Goal: Use online tool/utility

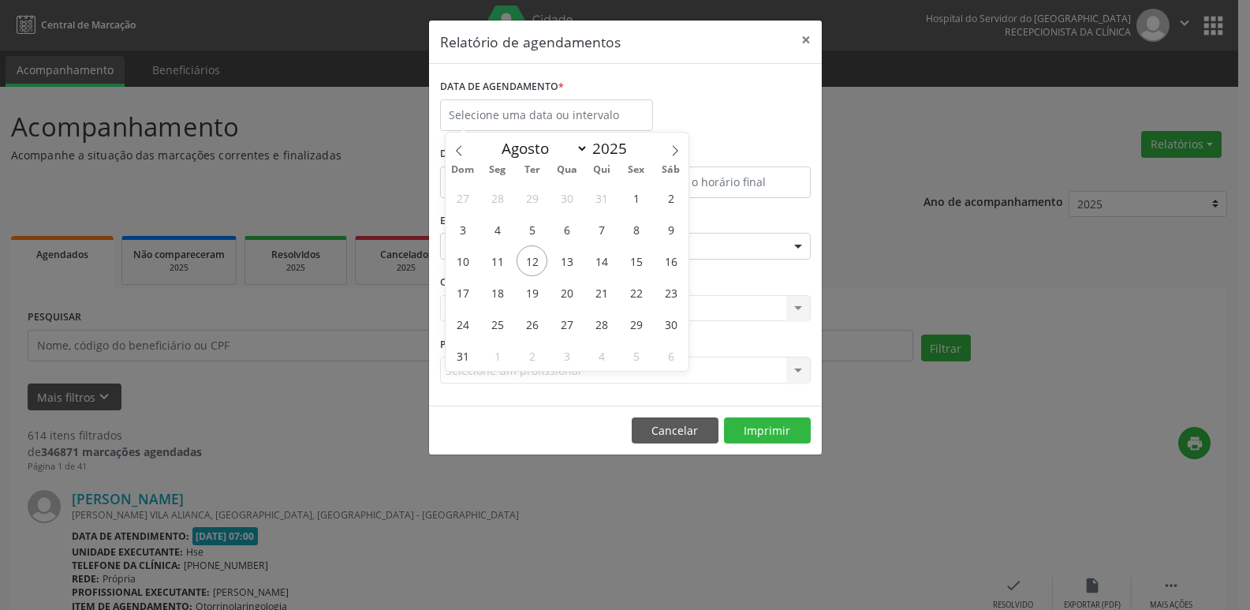
select select "7"
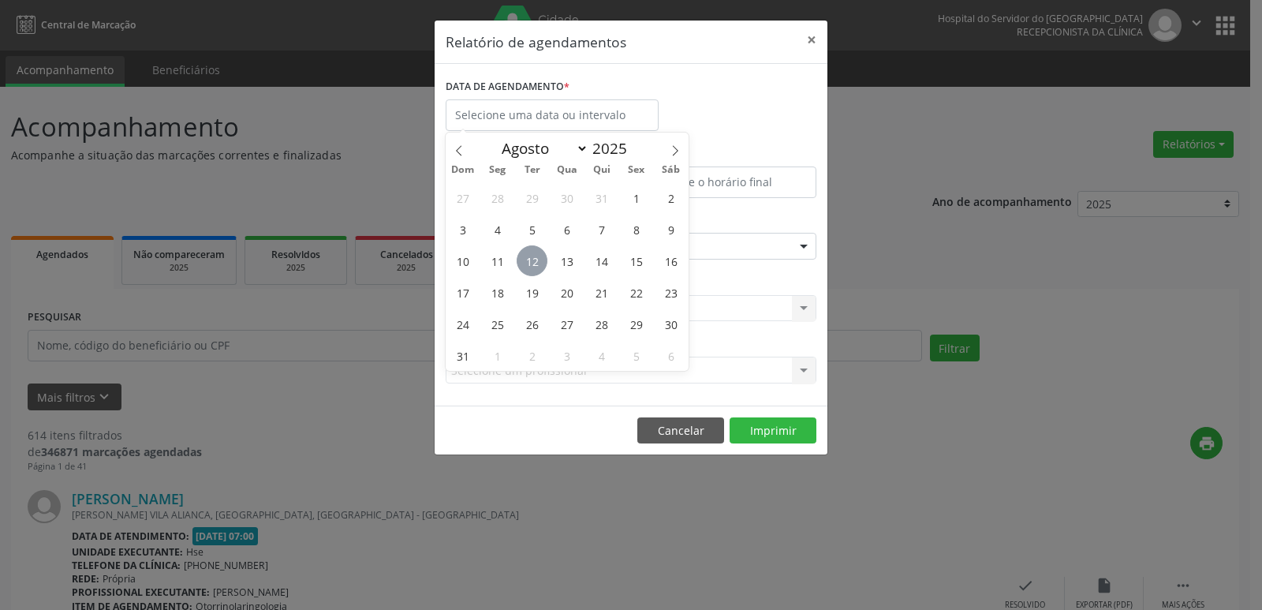
click at [533, 253] on span "12" at bounding box center [532, 260] width 31 height 31
type input "[DATE]"
click at [533, 253] on span "12" at bounding box center [532, 260] width 31 height 31
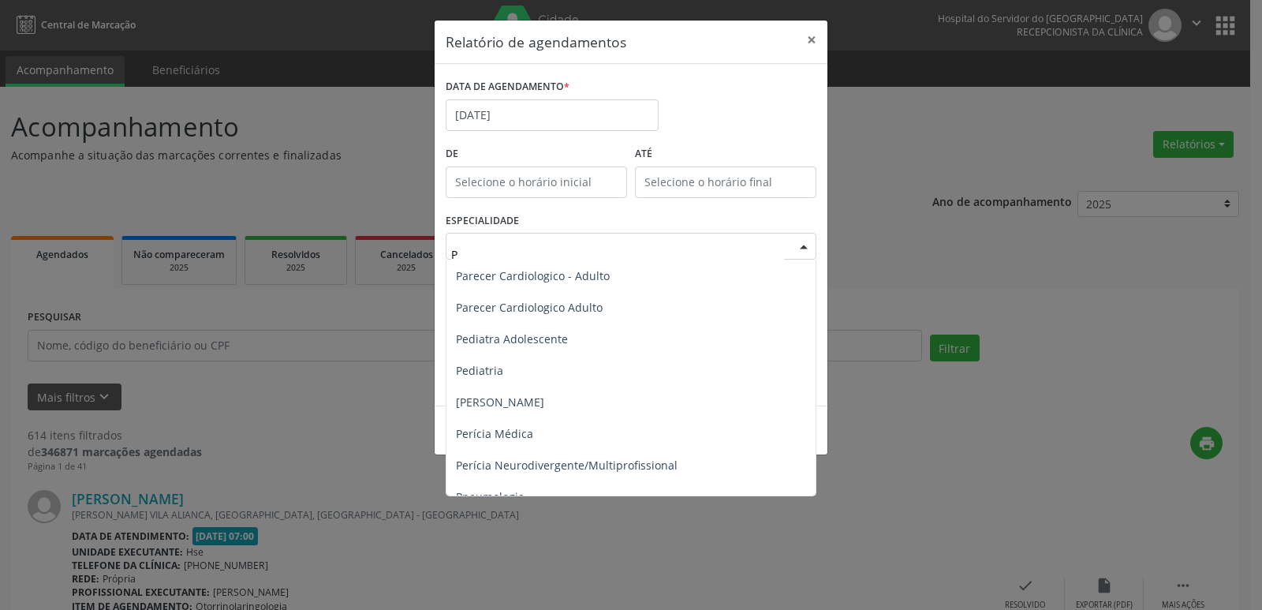
scroll to position [789, 0]
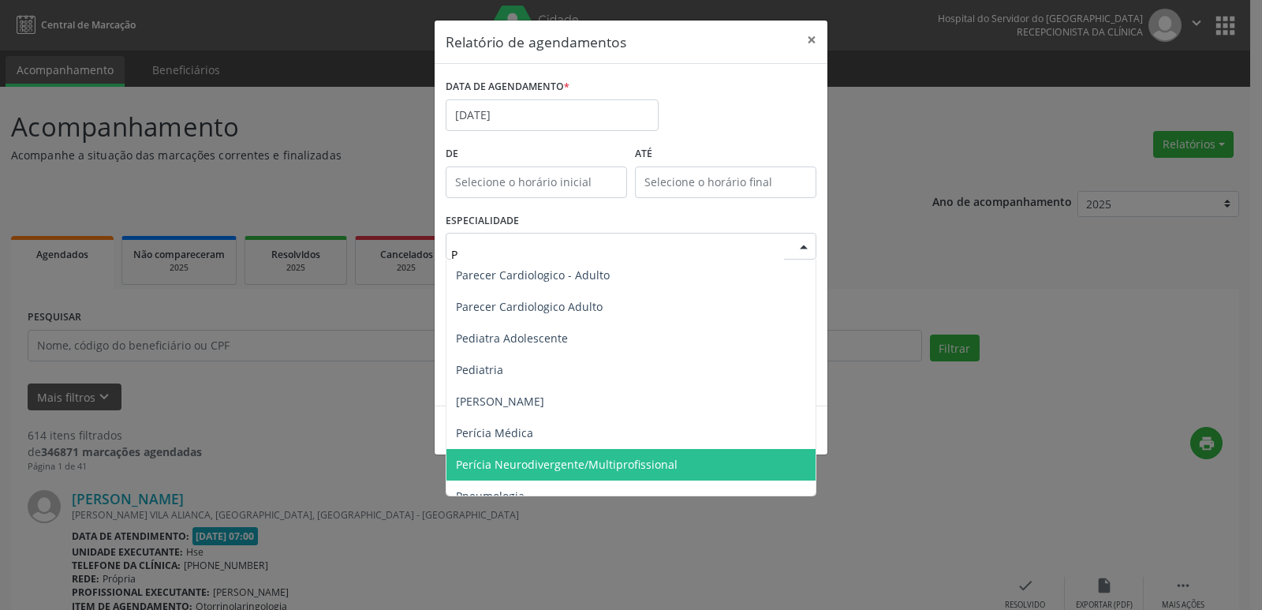
click at [616, 463] on span "Perícia Neurodivergente/Multiprofissional" at bounding box center [567, 464] width 222 height 15
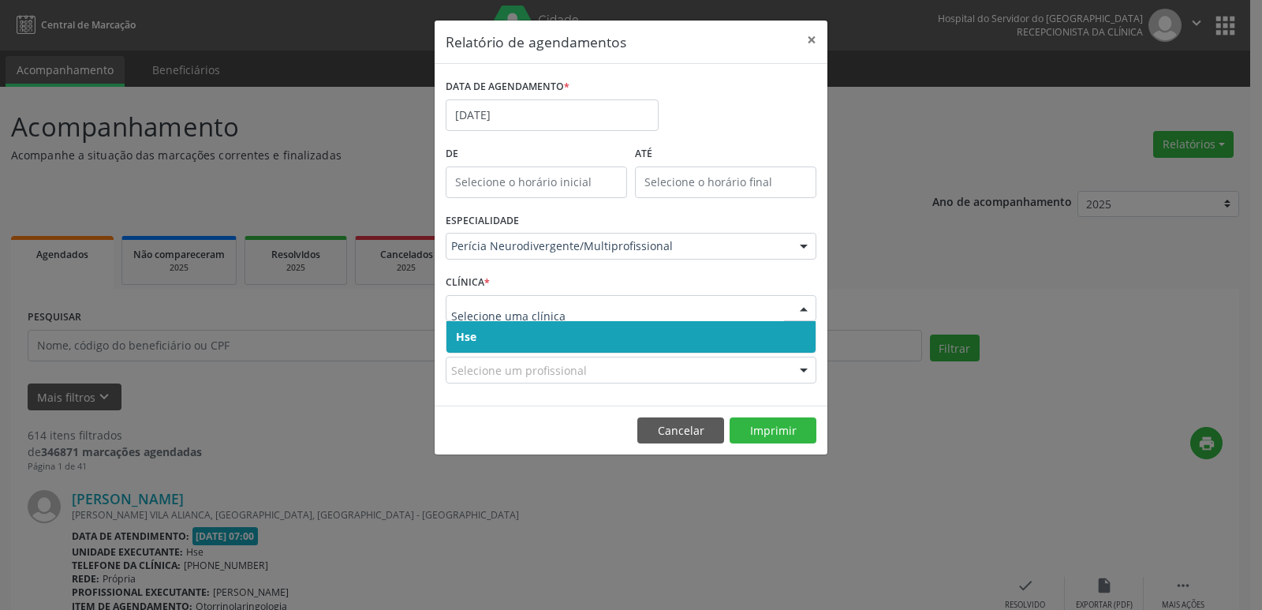
click at [520, 341] on span "Hse" at bounding box center [630, 337] width 369 height 32
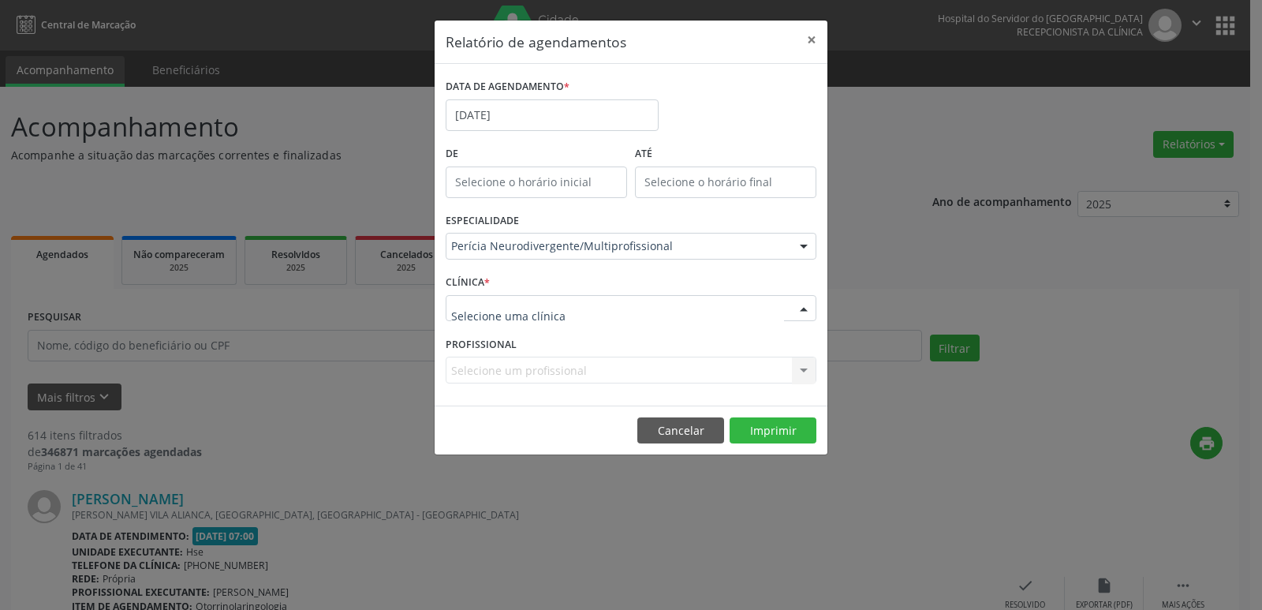
click at [522, 317] on div at bounding box center [631, 308] width 371 height 27
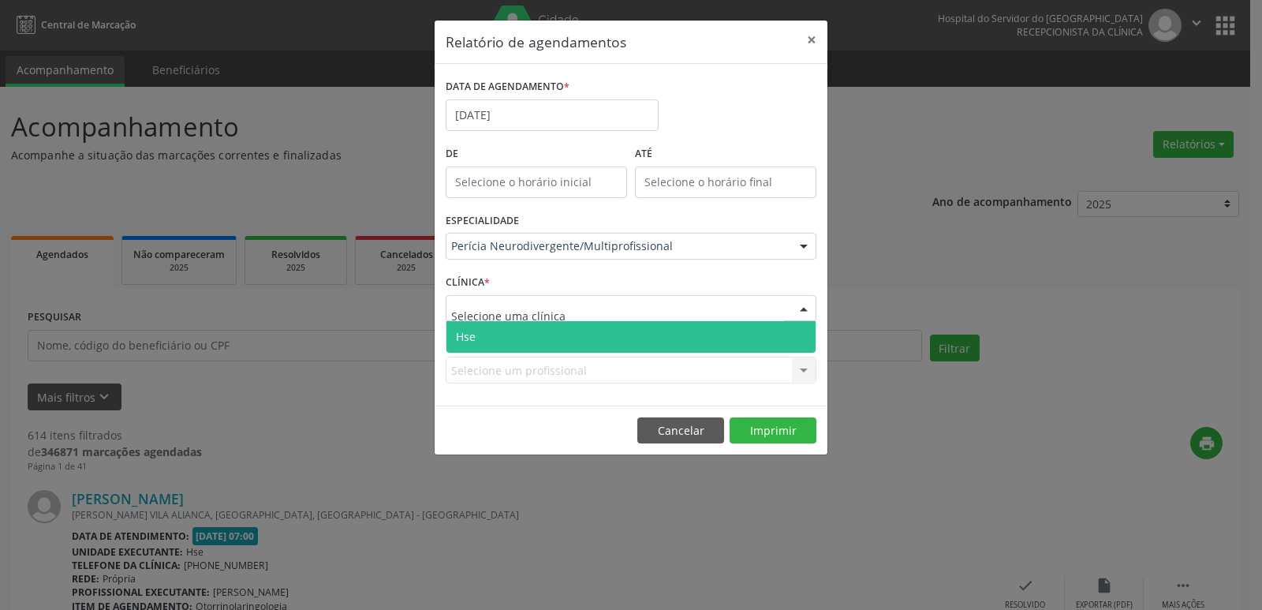
click at [519, 339] on span "Hse" at bounding box center [630, 337] width 369 height 32
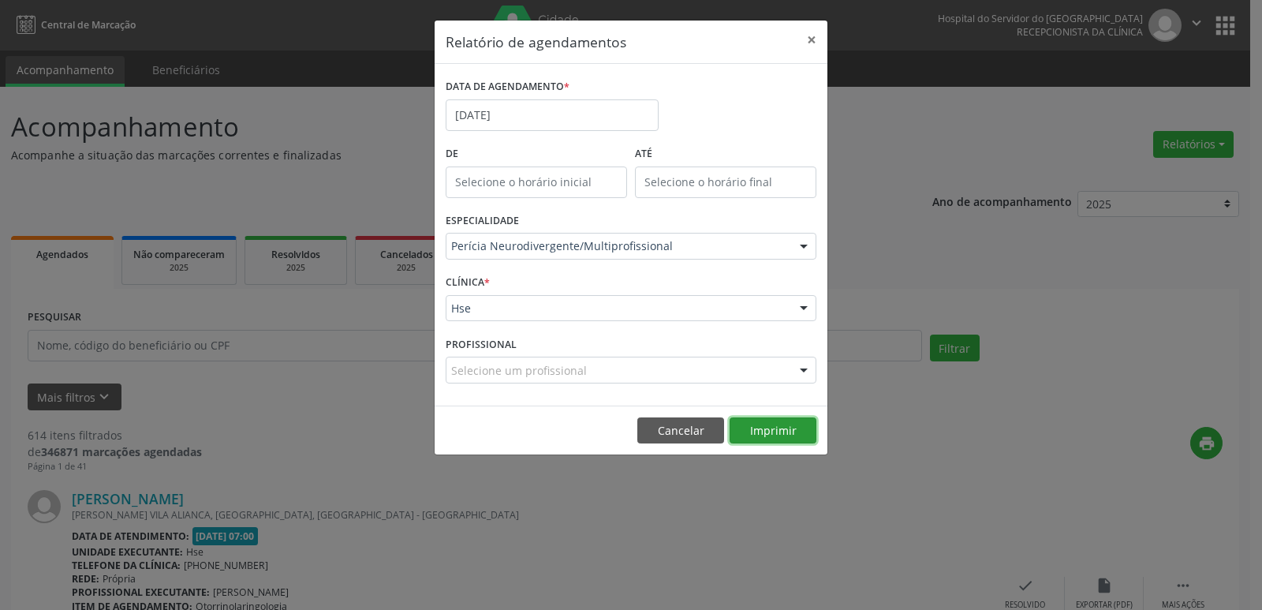
click at [779, 428] on button "Imprimir" at bounding box center [772, 430] width 87 height 27
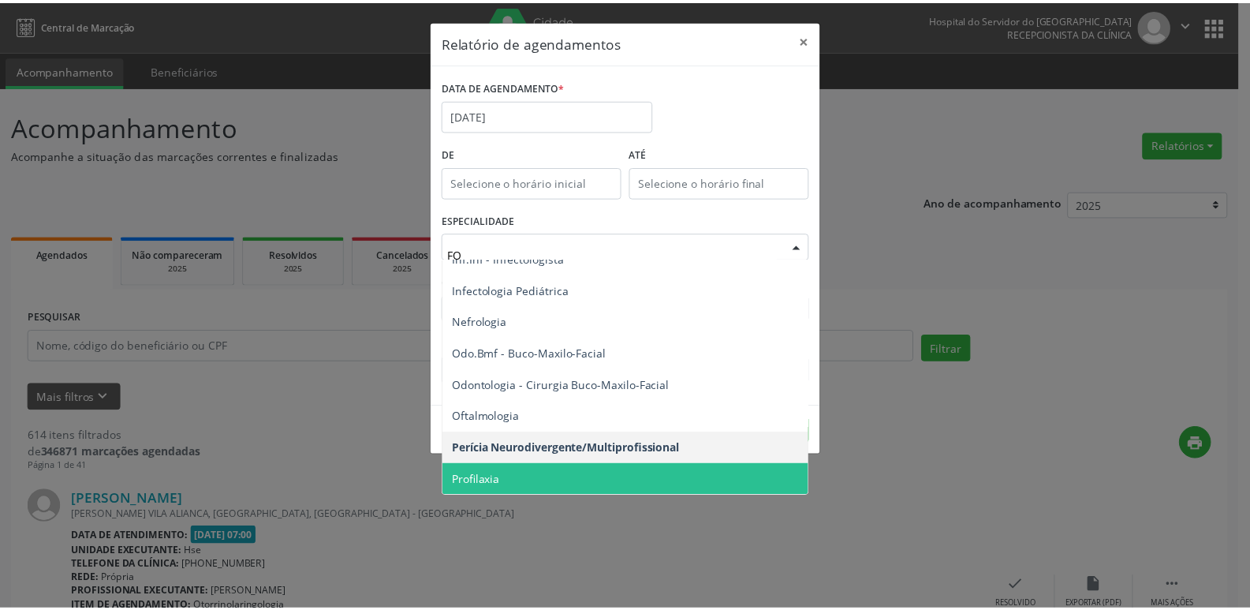
scroll to position [0, 0]
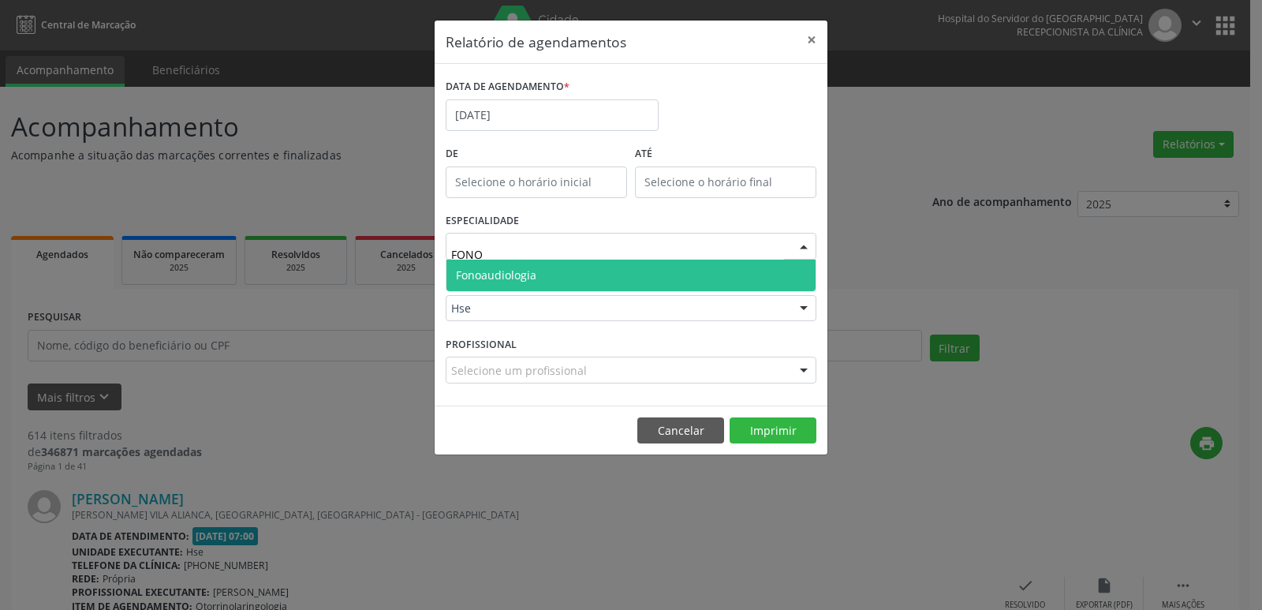
click at [573, 267] on span "Fonoaudiologia" at bounding box center [630, 275] width 369 height 32
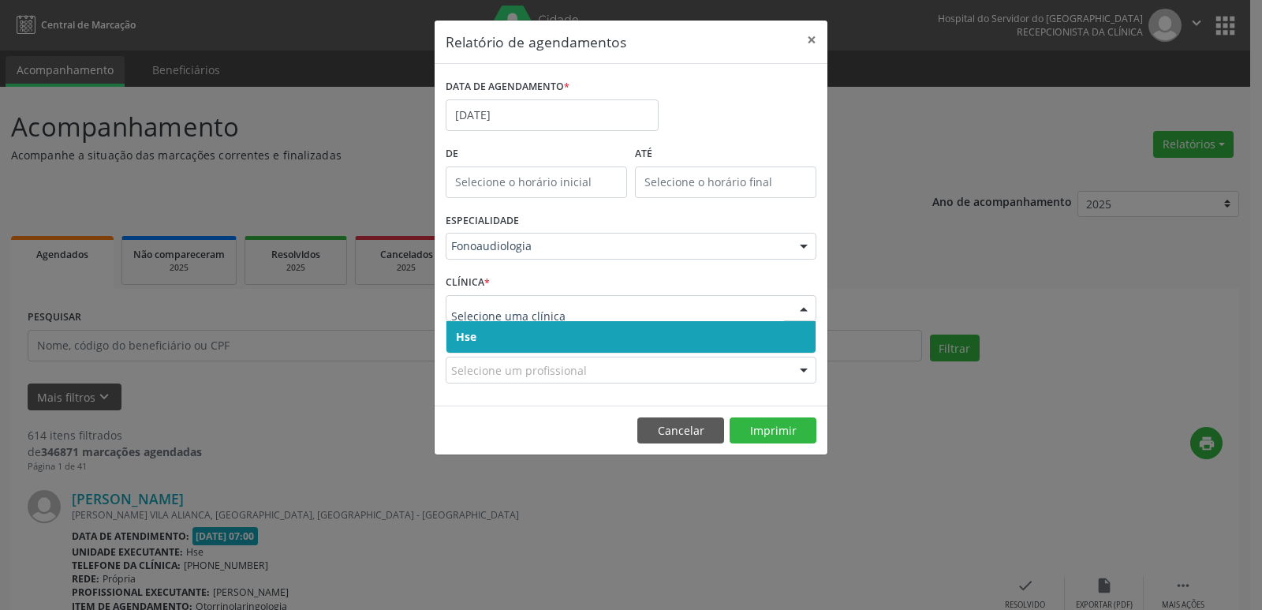
click at [479, 332] on span "Hse" at bounding box center [630, 337] width 369 height 32
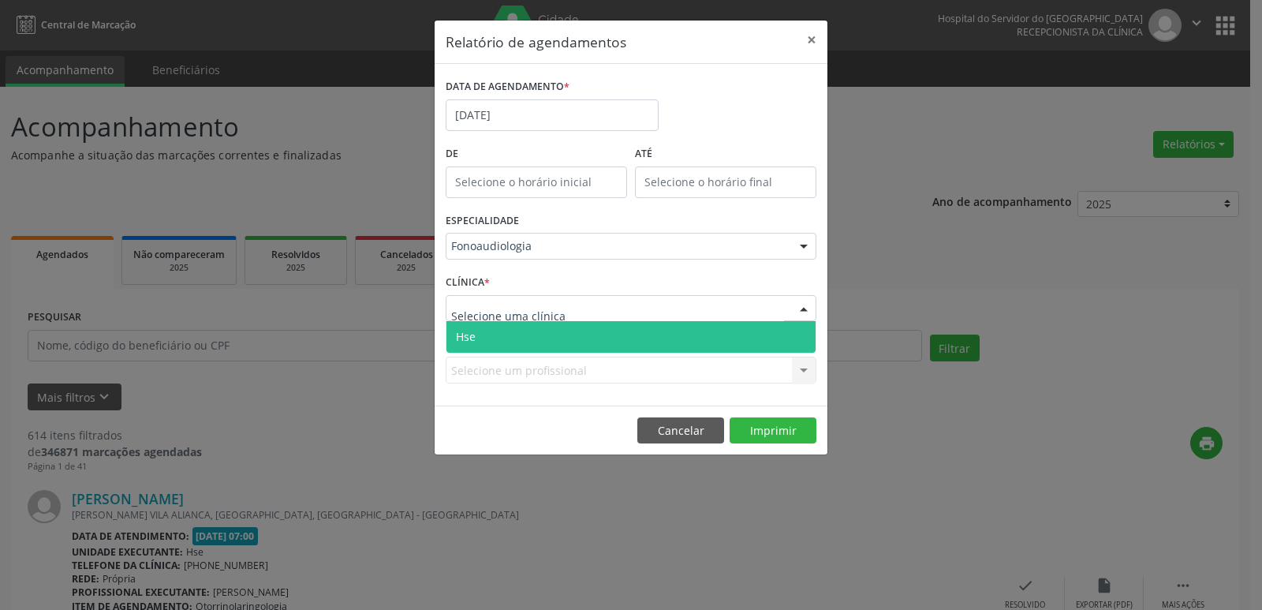
click at [521, 345] on span "Hse" at bounding box center [630, 337] width 369 height 32
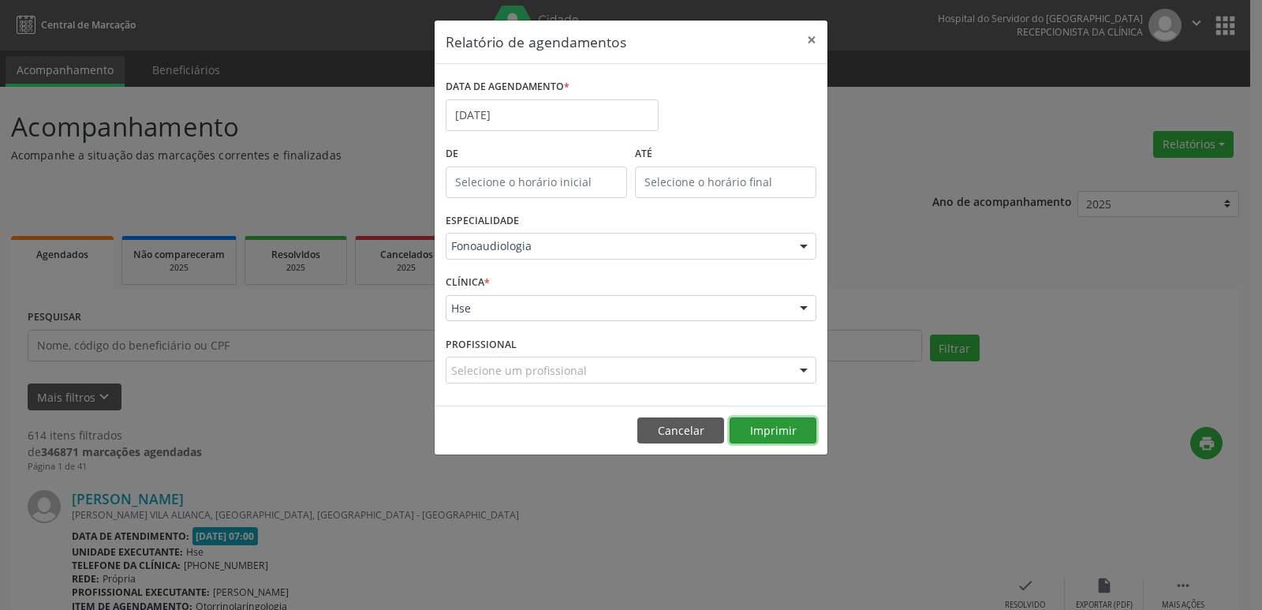
click at [776, 434] on button "Imprimir" at bounding box center [772, 430] width 87 height 27
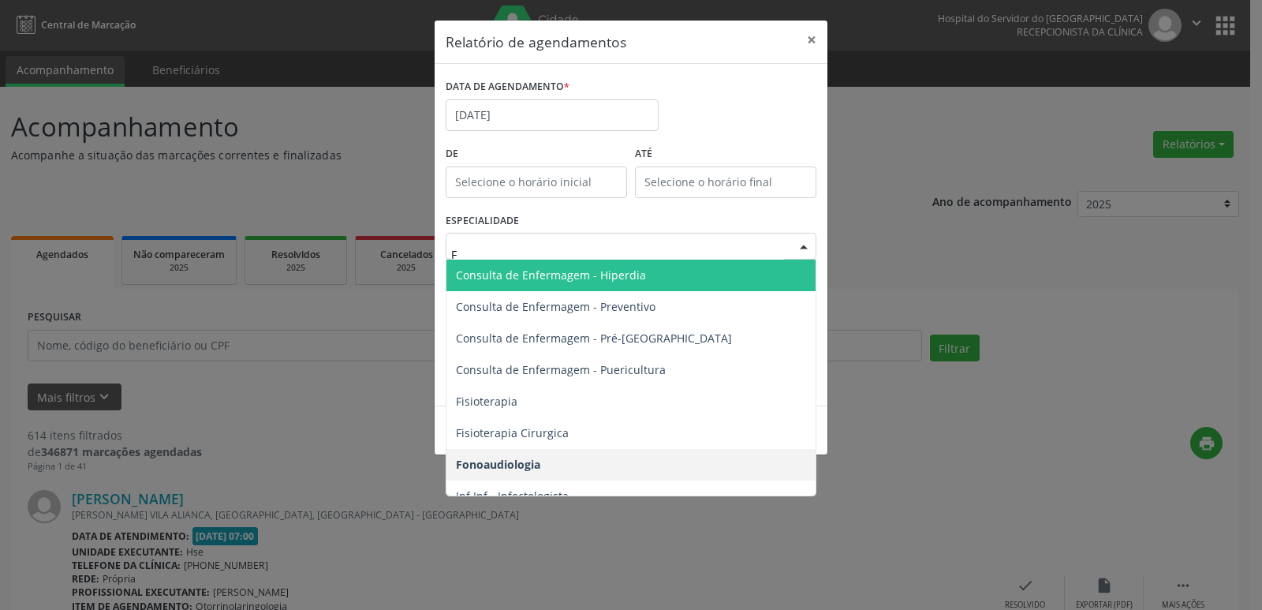
type input "FI"
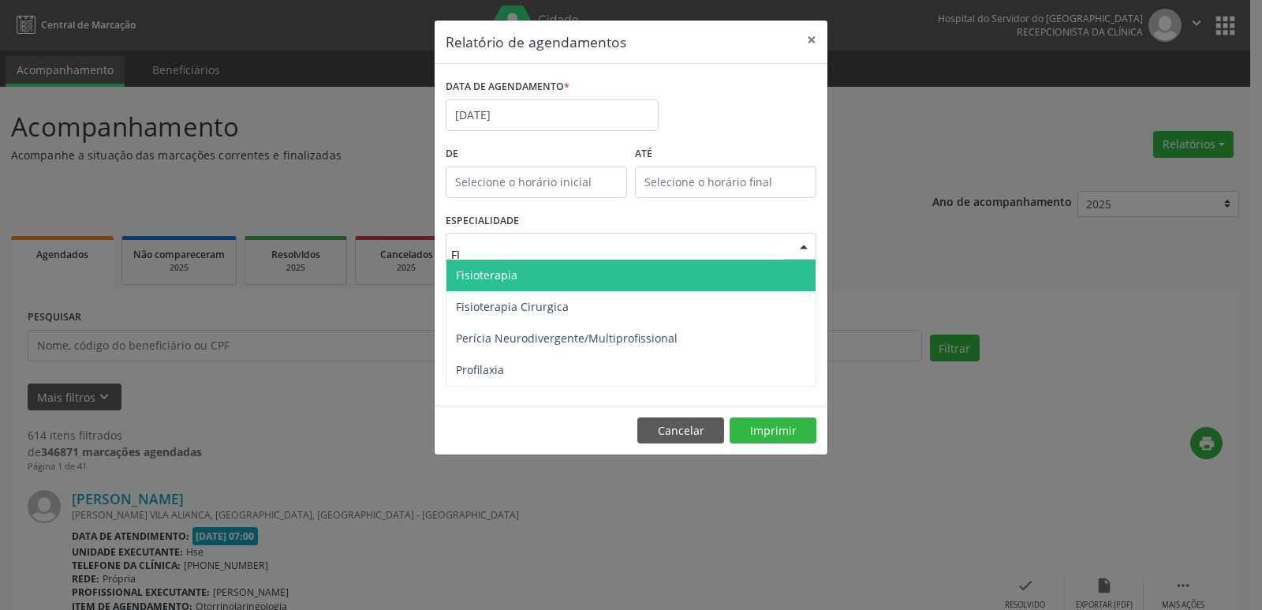
click at [467, 268] on span "Fisioterapia" at bounding box center [487, 274] width 62 height 15
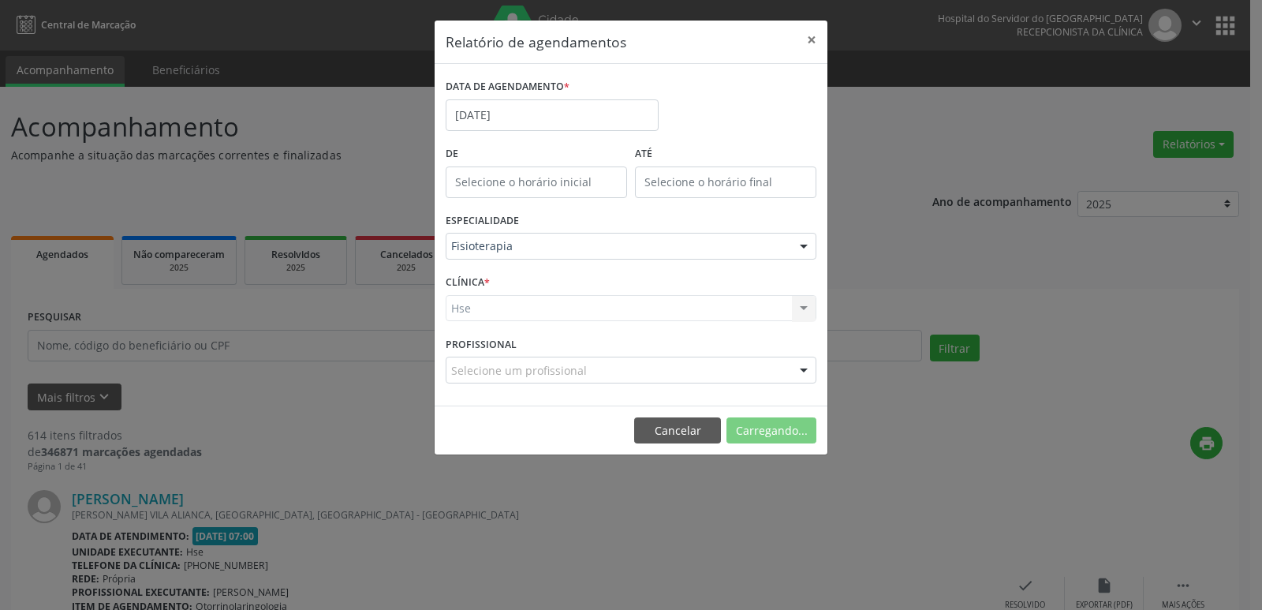
click at [464, 311] on div "Hse Hse Nenhum resultado encontrado para: " " Não há nenhuma opção para ser exi…" at bounding box center [631, 308] width 371 height 27
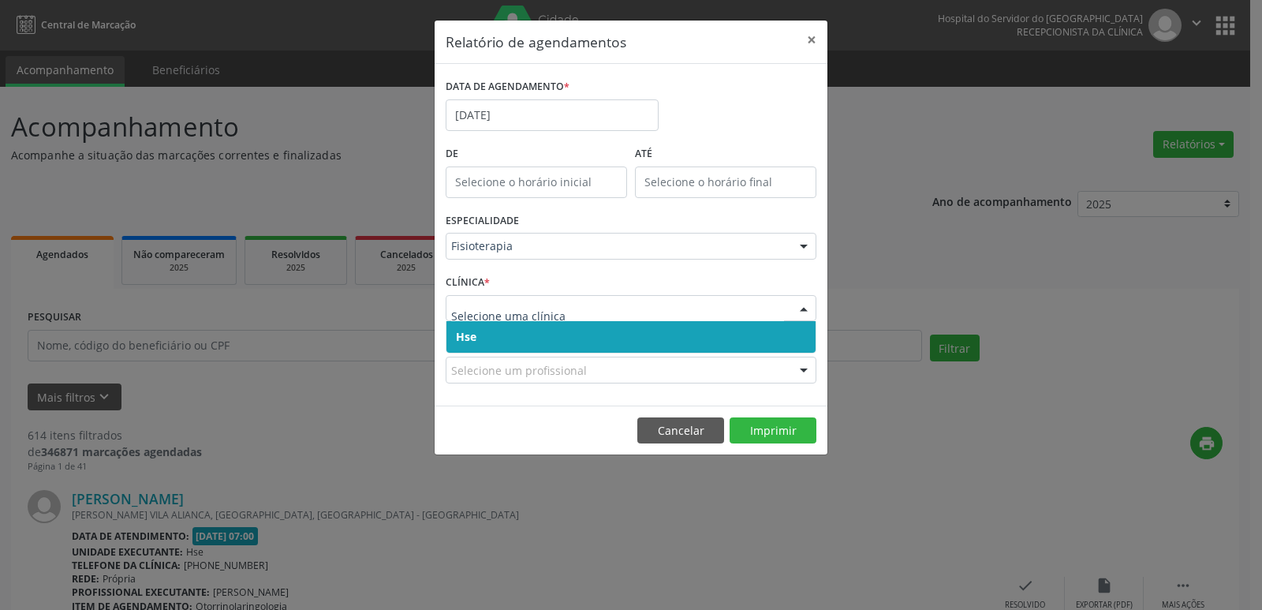
click at [472, 324] on span "Hse" at bounding box center [630, 337] width 369 height 32
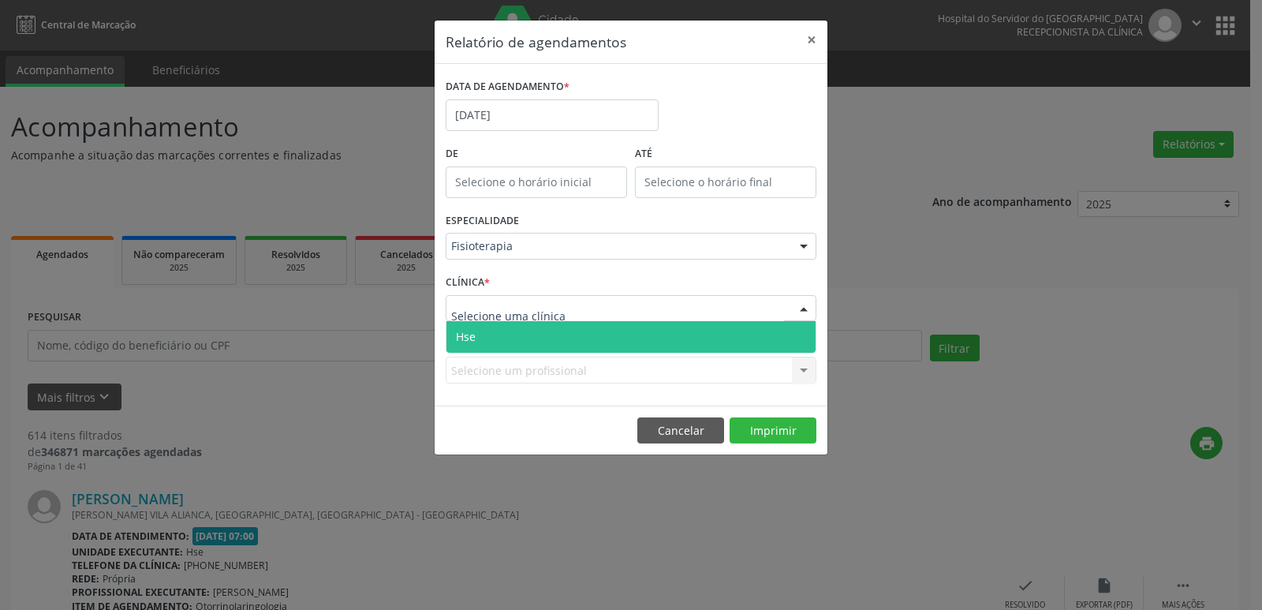
click at [477, 330] on span "Hse" at bounding box center [630, 337] width 369 height 32
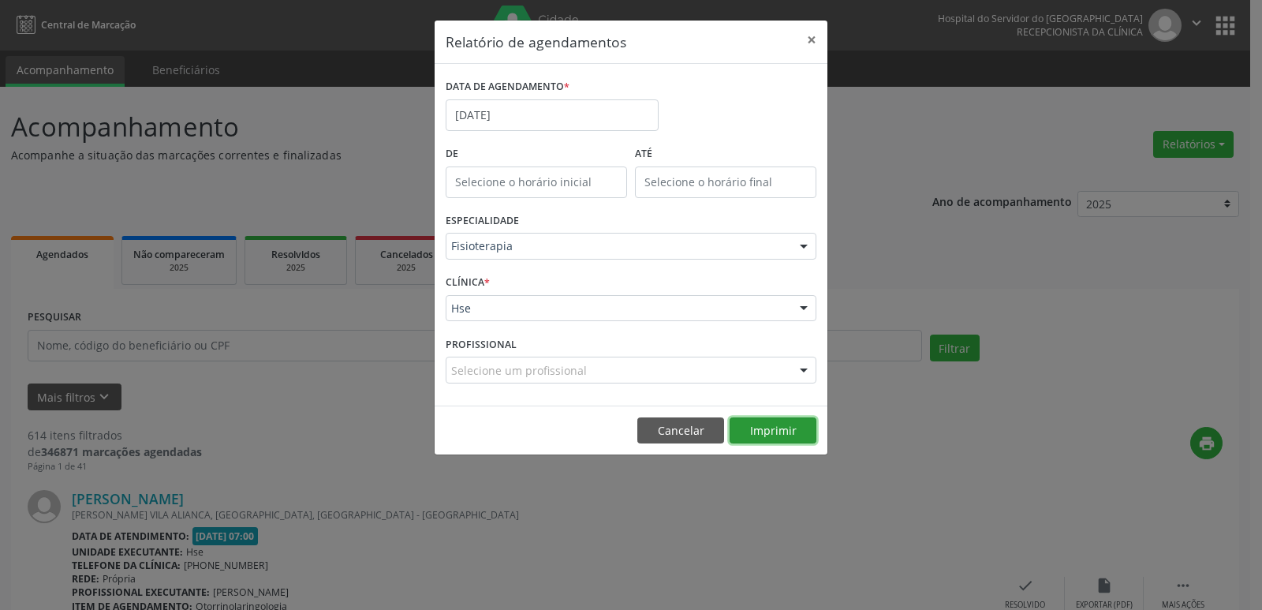
click at [756, 434] on button "Imprimir" at bounding box center [772, 430] width 87 height 27
click at [811, 42] on button "×" at bounding box center [812, 40] width 32 height 39
